Goal: Transaction & Acquisition: Purchase product/service

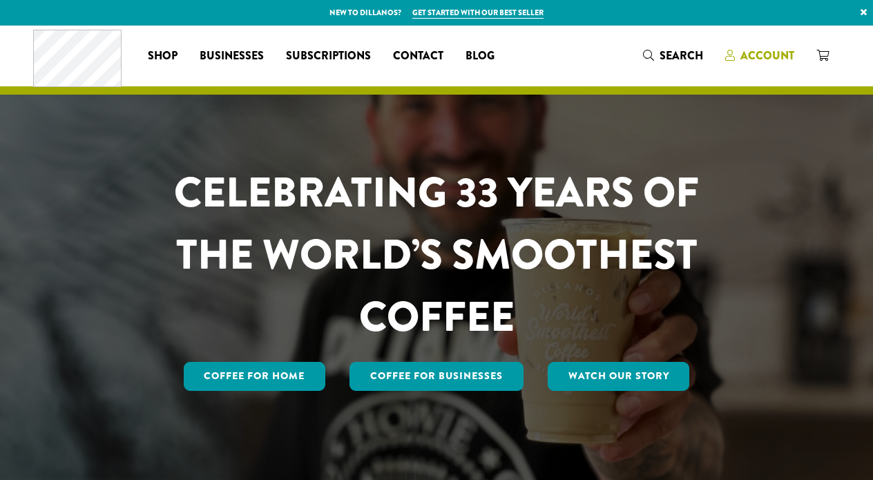
click at [753, 49] on span "Account" at bounding box center [768, 56] width 54 height 16
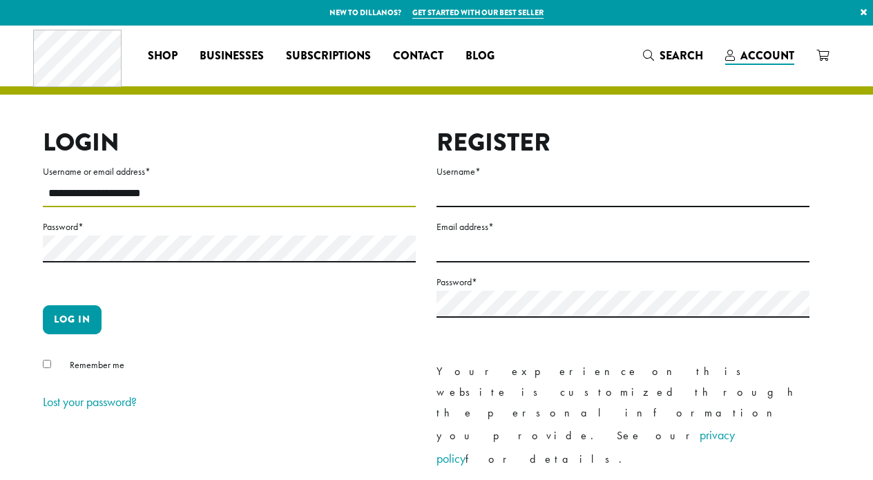
type input "**********"
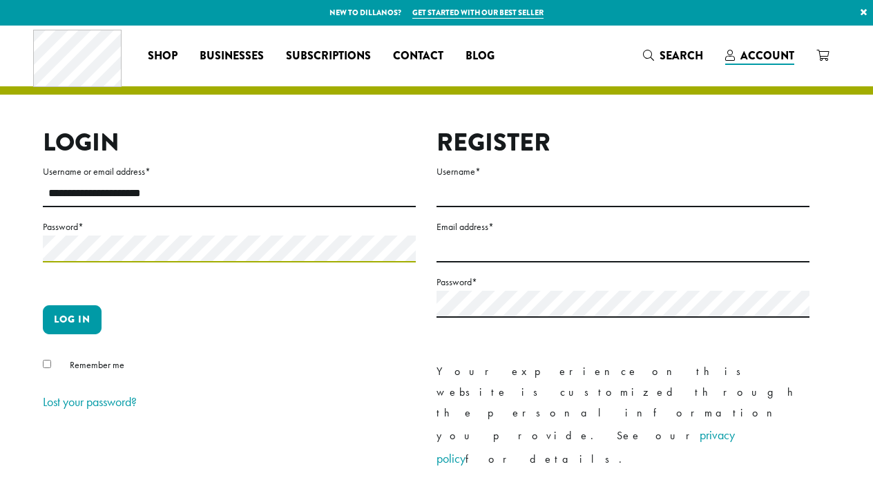
click at [72, 319] on button "Log in" at bounding box center [72, 319] width 59 height 29
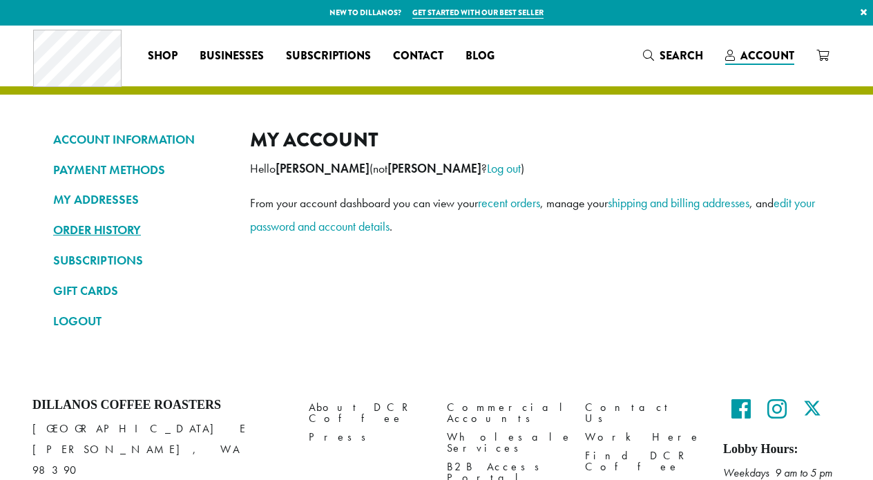
click at [94, 223] on link "ORDER HISTORY" at bounding box center [141, 229] width 176 height 23
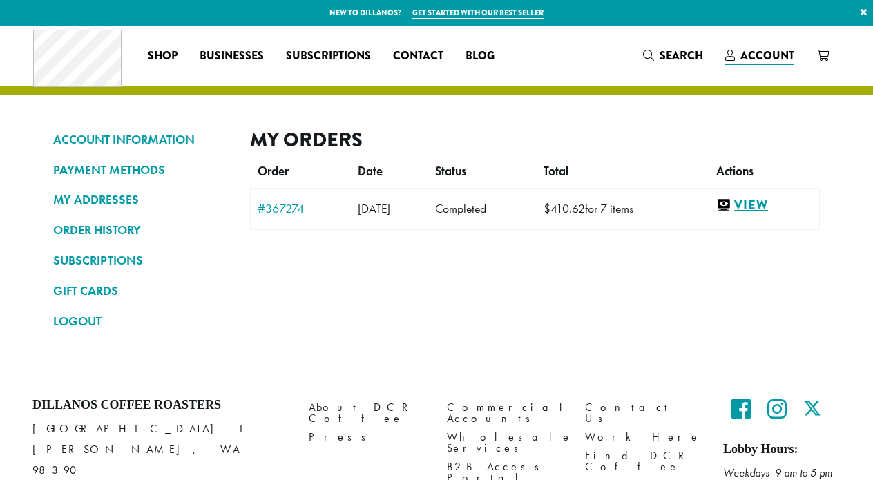
click at [772, 211] on link "View" at bounding box center [765, 205] width 96 height 17
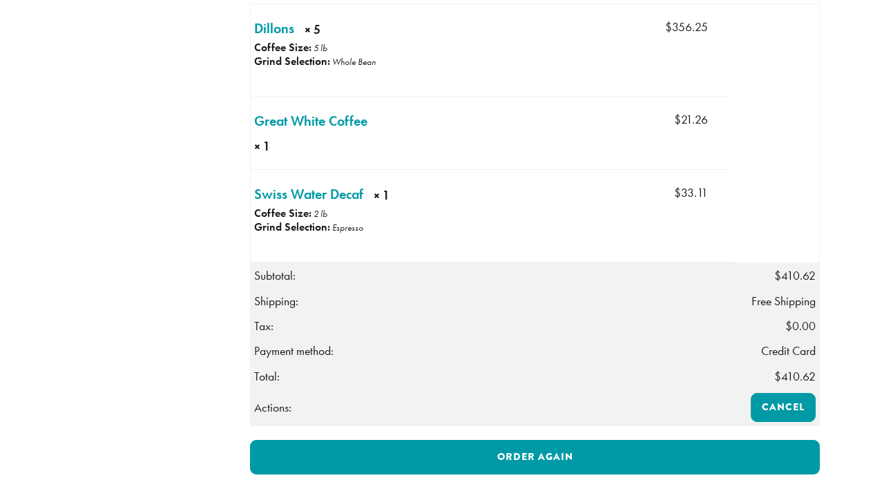
scroll to position [433, 0]
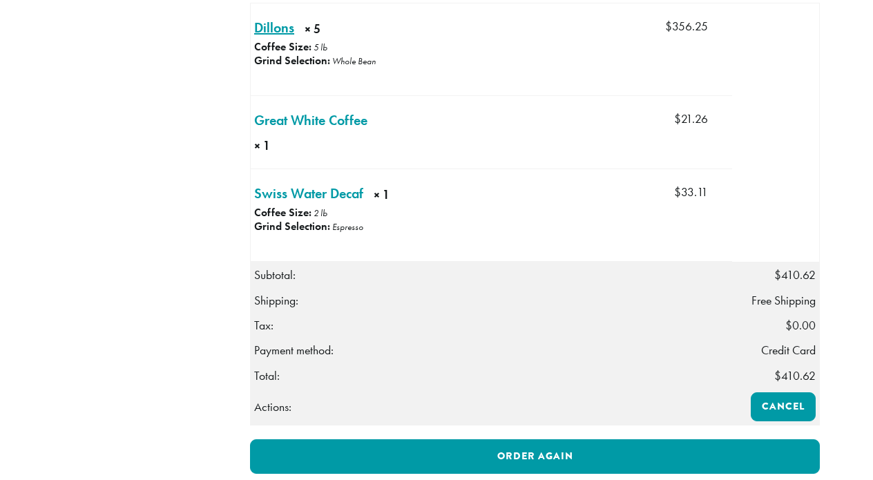
click at [283, 38] on link "Dillons × 5" at bounding box center [274, 27] width 40 height 21
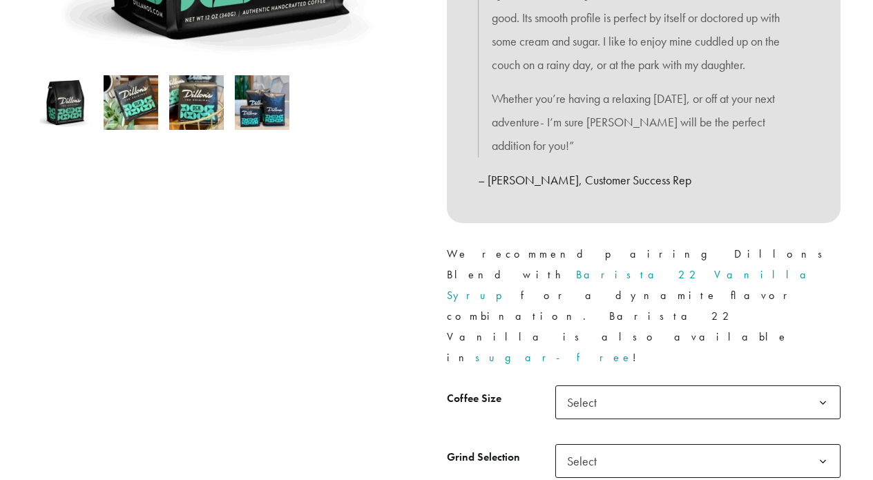
scroll to position [444, 0]
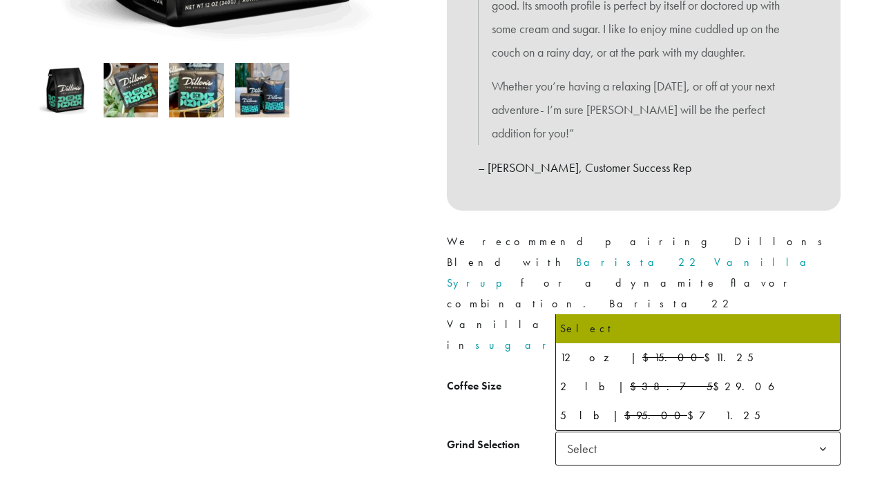
click at [615, 373] on span "Select" at bounding box center [698, 390] width 285 height 34
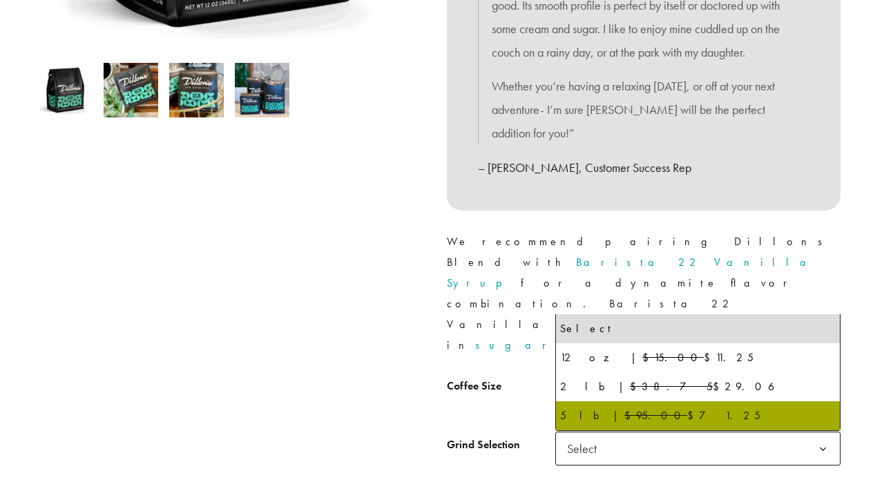
select select "**********"
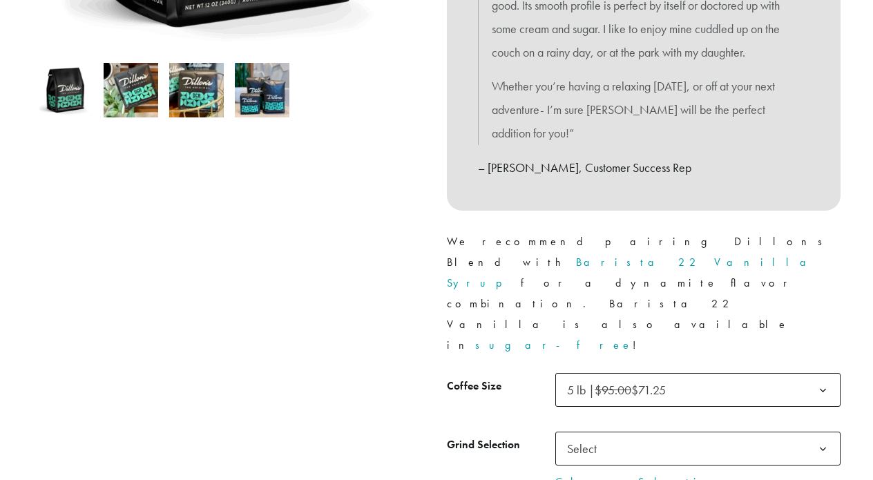
click at [600, 435] on span "Select" at bounding box center [586, 448] width 49 height 27
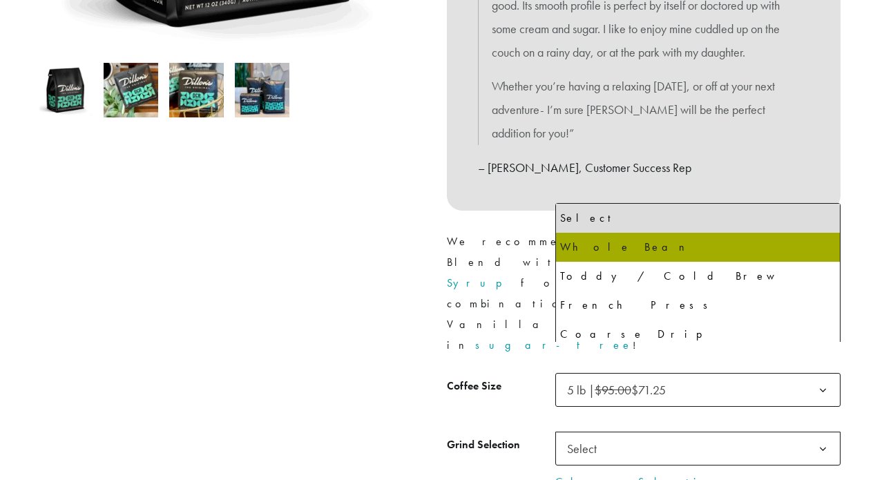
select select "**********"
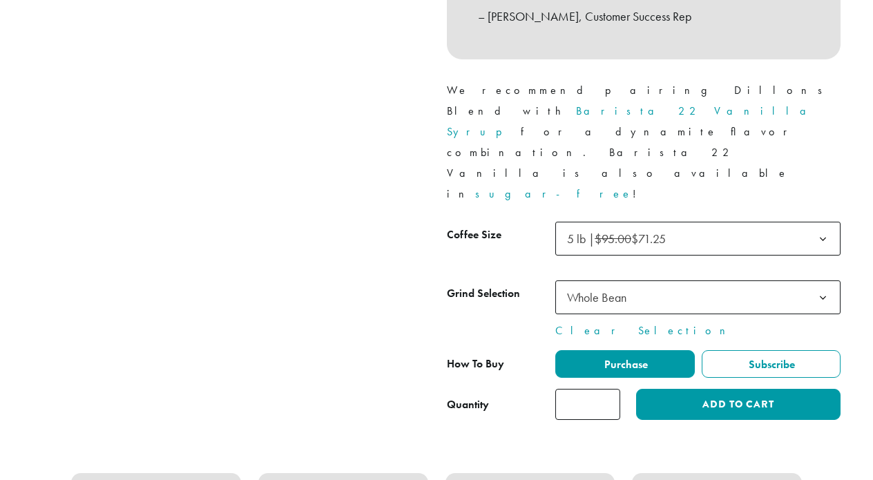
scroll to position [595, 0]
click at [609, 389] on input "*" at bounding box center [588, 404] width 65 height 31
click at [607, 389] on input "*" at bounding box center [588, 404] width 65 height 31
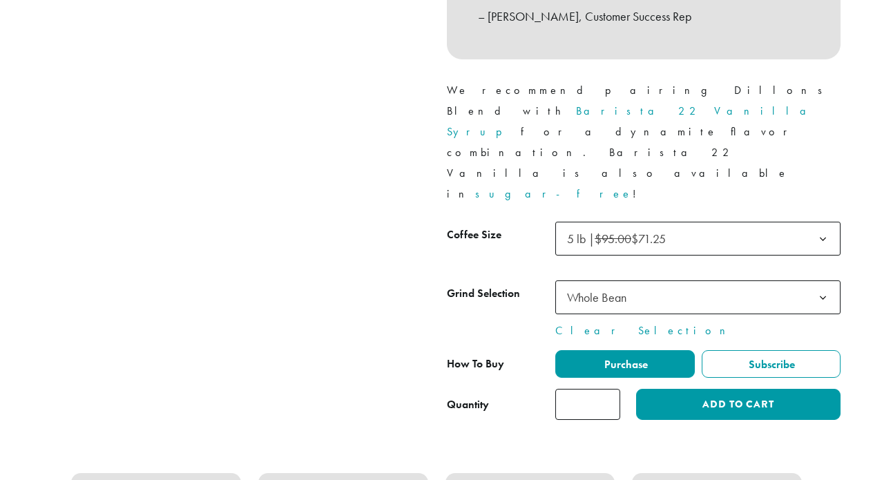
click at [608, 389] on input "*" at bounding box center [588, 404] width 65 height 31
type input "*"
click at [605, 389] on input "*" at bounding box center [588, 404] width 65 height 31
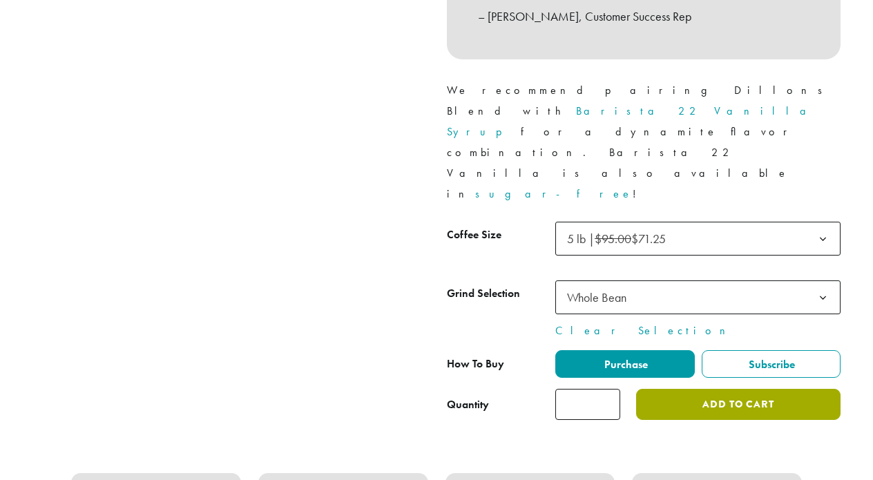
click at [695, 389] on button "Add to cart" at bounding box center [738, 404] width 205 height 31
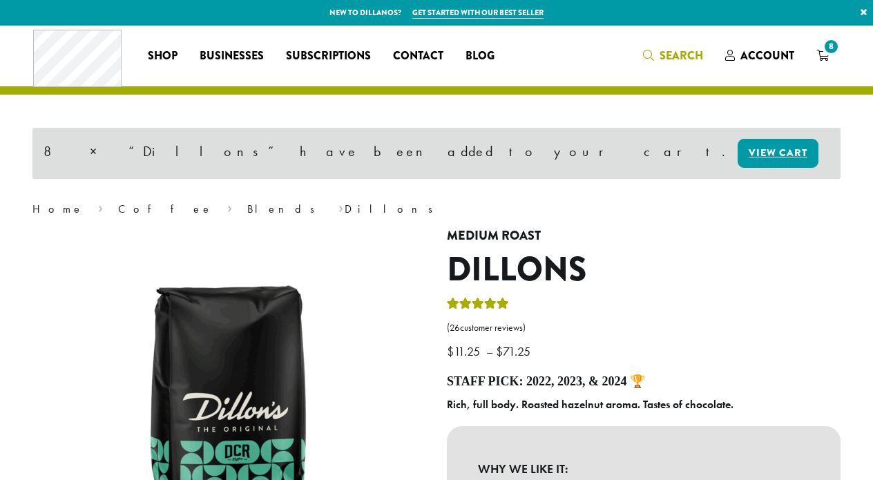
click at [656, 52] on span "Search" at bounding box center [673, 56] width 60 height 17
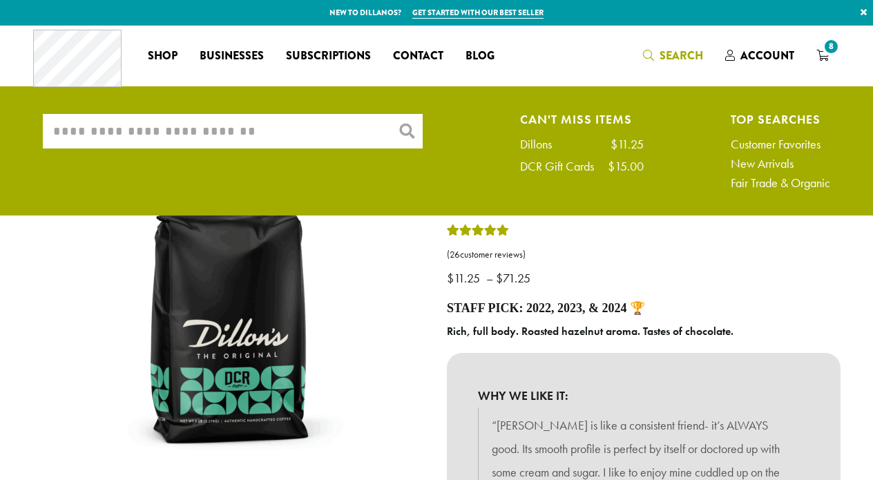
click at [189, 135] on input "What are you searching for?" at bounding box center [233, 131] width 380 height 35
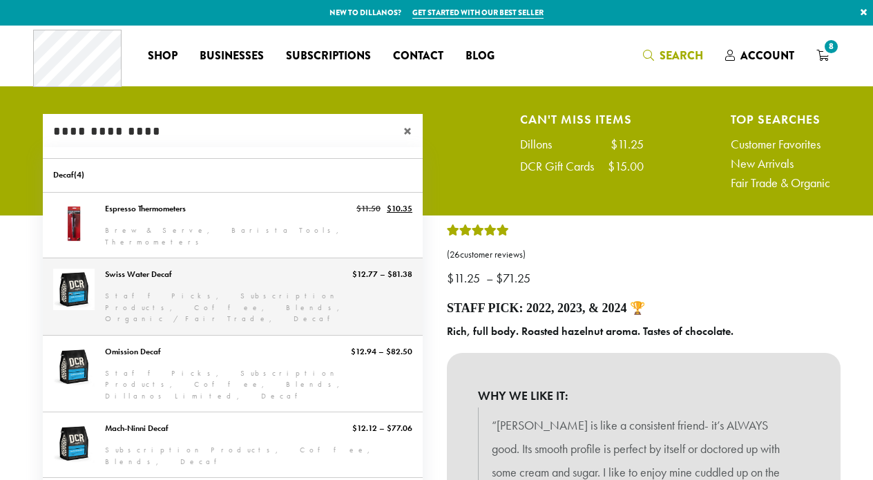
type input "**********"
click at [293, 300] on link "Swiss Water Decaf" at bounding box center [233, 296] width 380 height 77
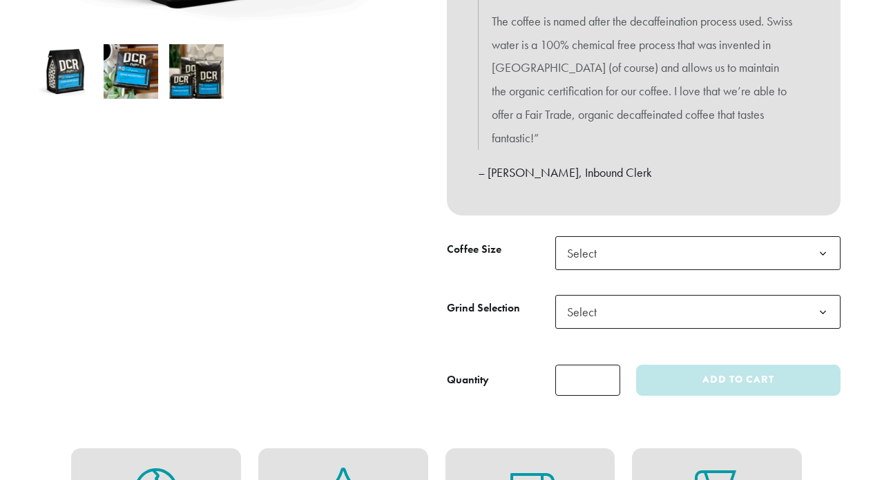
scroll to position [473, 0]
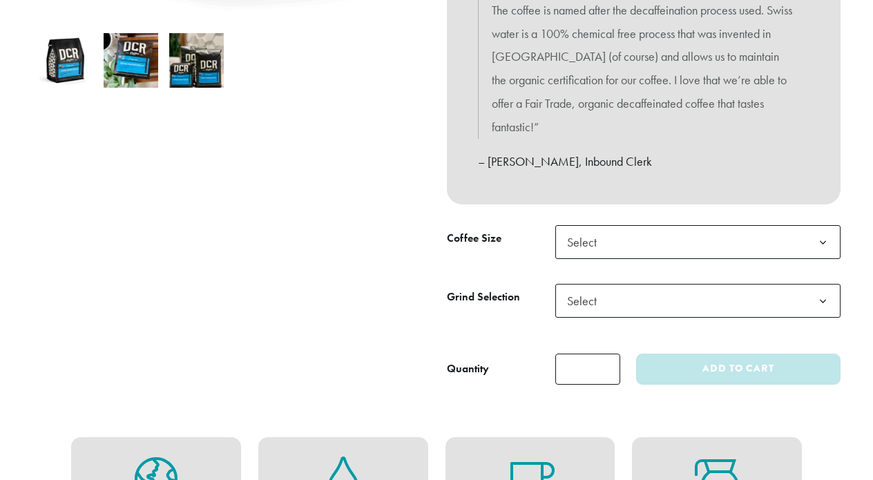
click at [587, 243] on span "Select" at bounding box center [586, 242] width 49 height 27
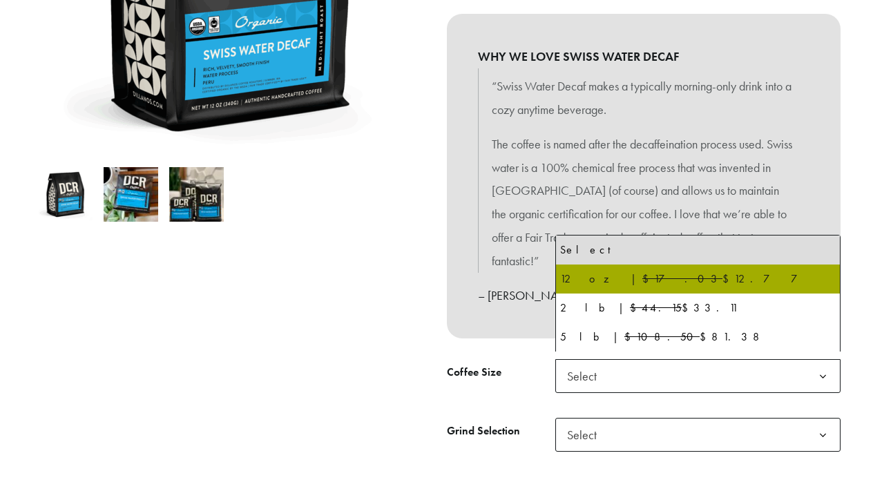
scroll to position [341, 0]
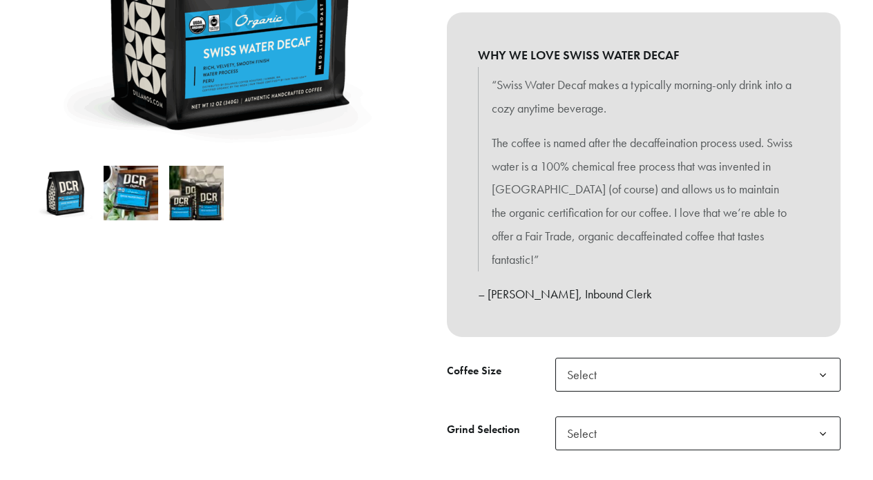
click at [714, 214] on p "The coffee is named after the decaffeination process used. Swiss water is a 100…" at bounding box center [644, 201] width 304 height 140
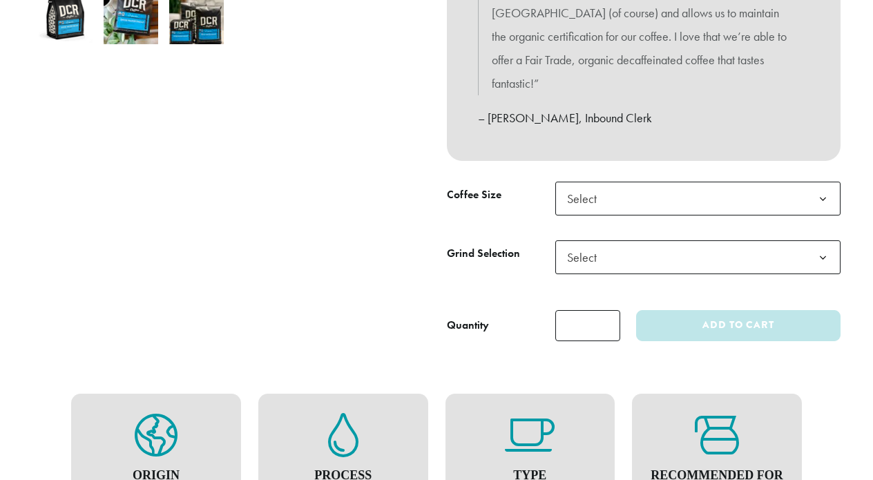
scroll to position [518, 0]
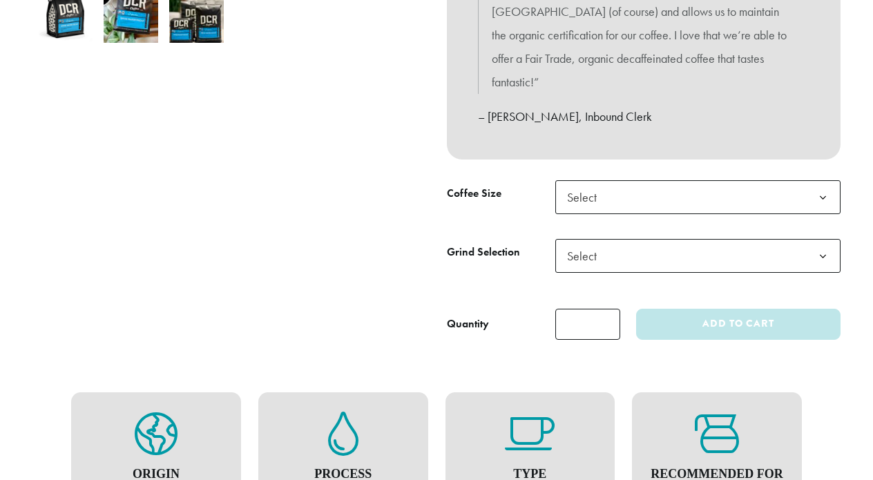
click at [692, 193] on span "Select" at bounding box center [698, 197] width 285 height 34
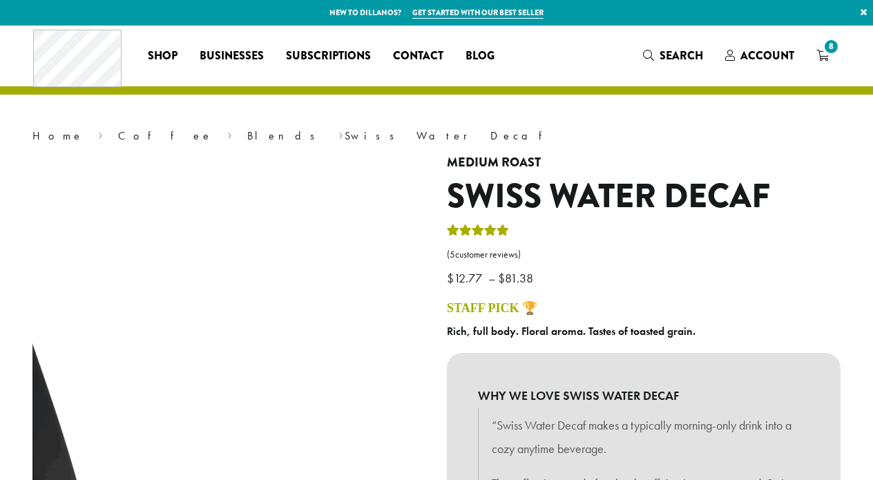
scroll to position [0, 0]
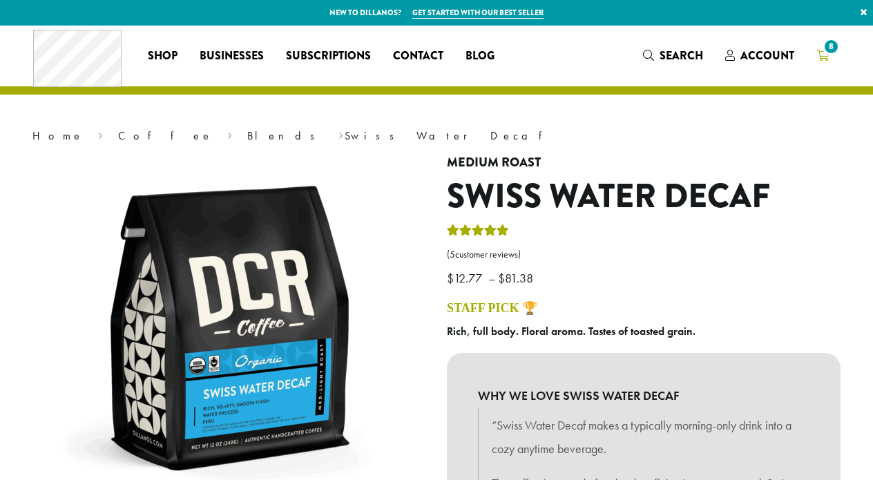
click at [826, 55] on span "8" at bounding box center [831, 46] width 19 height 19
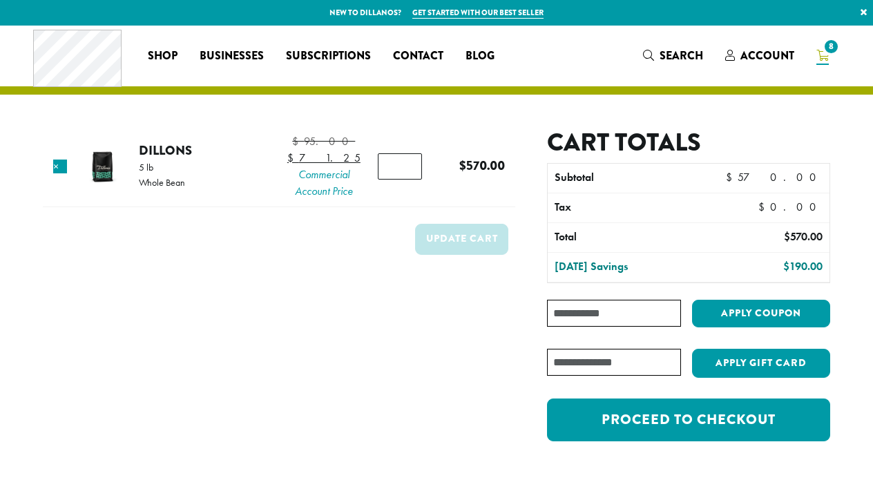
click at [404, 178] on input "*" at bounding box center [400, 166] width 44 height 26
type input "*"
click at [404, 170] on input "*" at bounding box center [400, 166] width 44 height 26
click at [460, 254] on button "Update cart" at bounding box center [461, 239] width 93 height 31
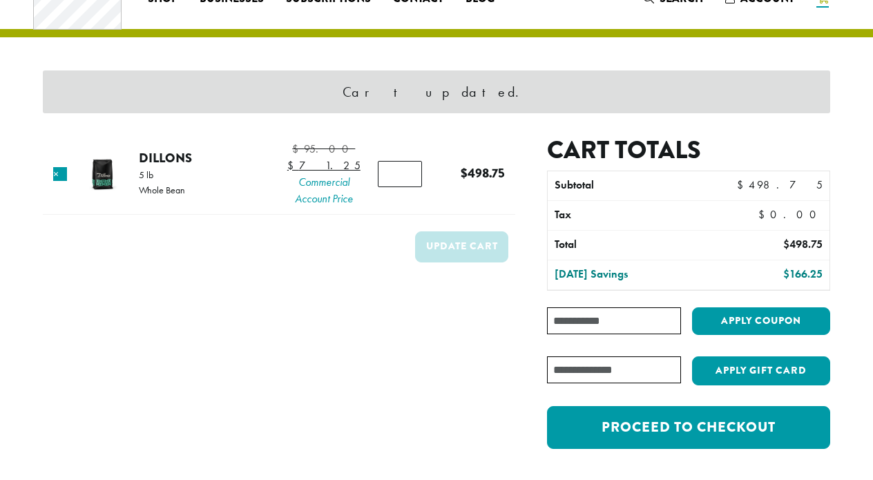
scroll to position [58, 0]
